Goal: Browse casually

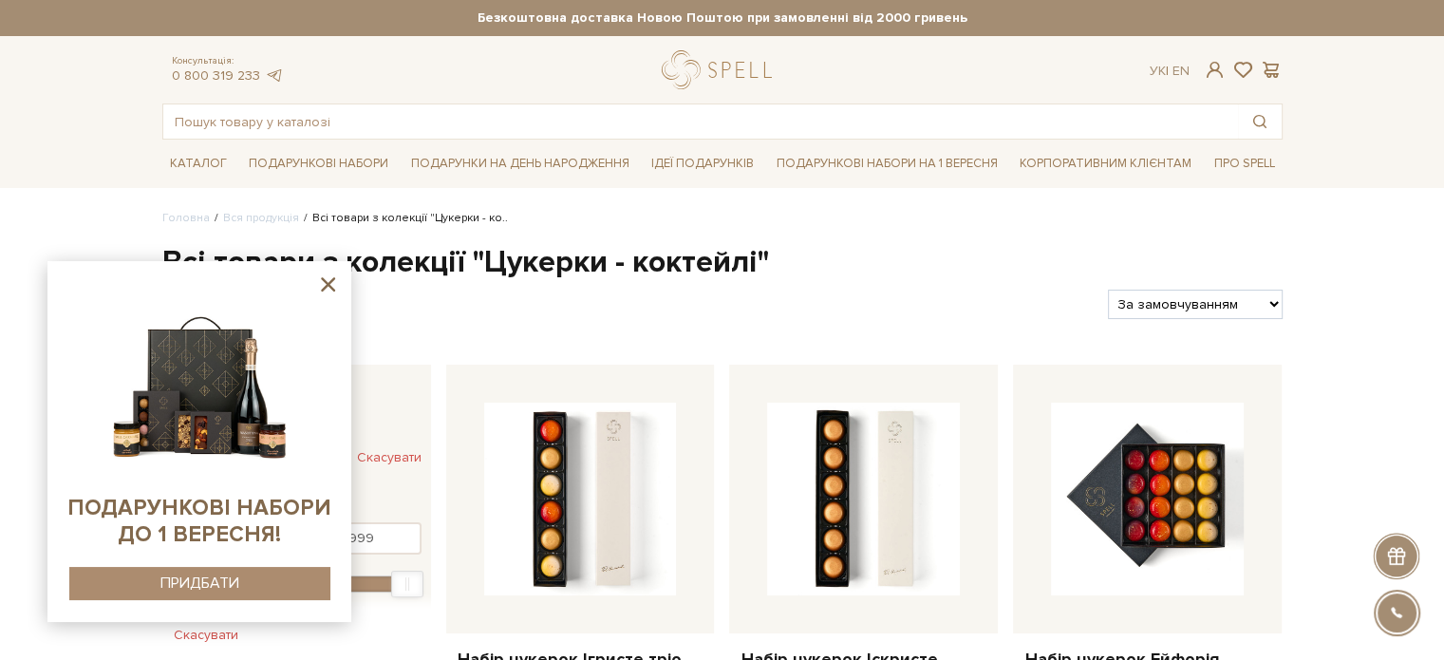
click at [333, 272] on icon at bounding box center [328, 284] width 24 height 24
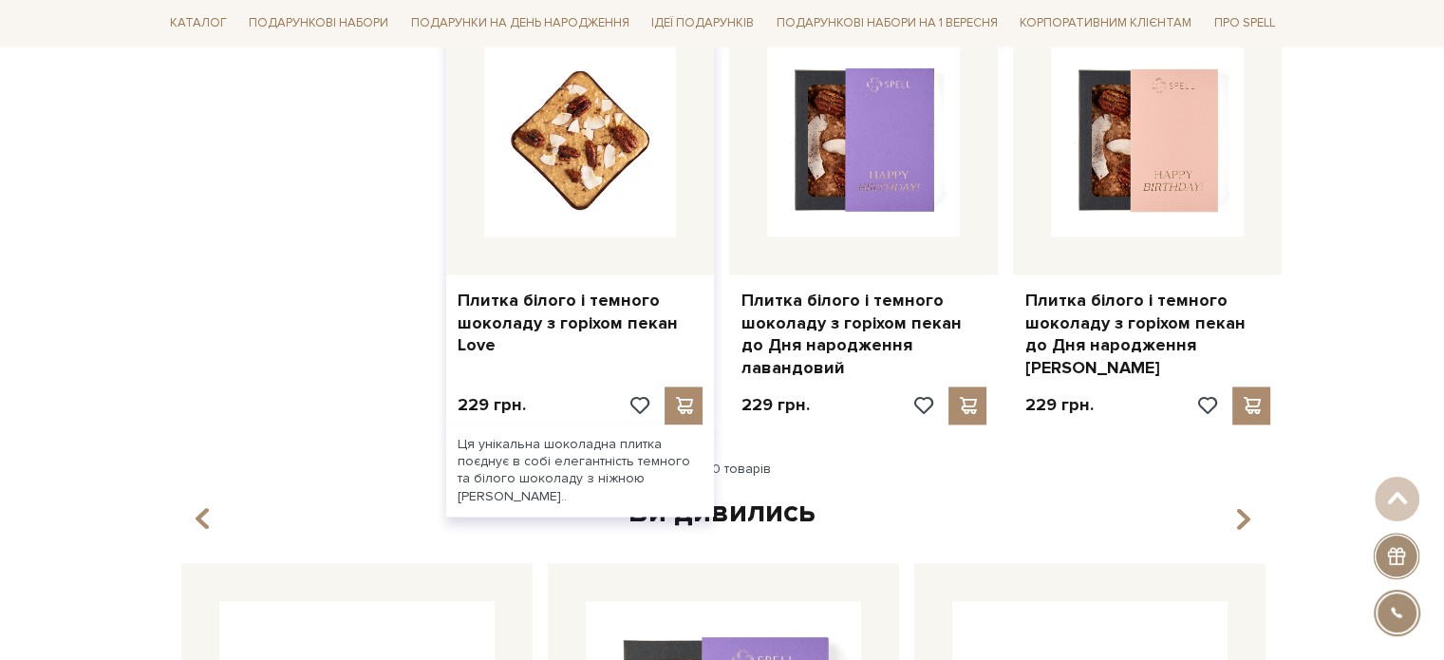
scroll to position [2753, 0]
